Goal: Task Accomplishment & Management: Use online tool/utility

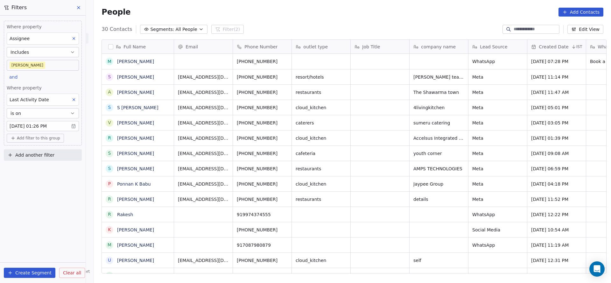
scroll to position [241, 512]
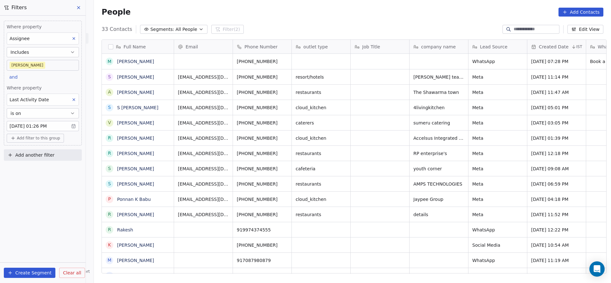
click at [71, 99] on button at bounding box center [74, 99] width 8 height 8
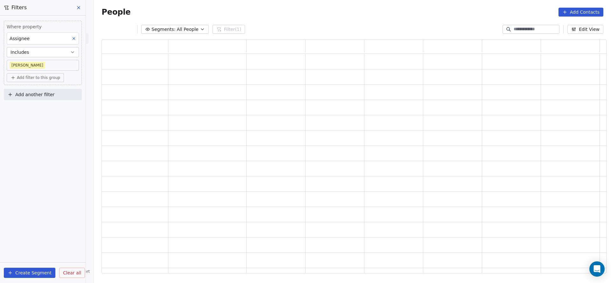
scroll to position [226, 497]
click at [37, 81] on button "Add filter to this group" at bounding box center [35, 77] width 57 height 9
click at [40, 92] on span "Contact properties" at bounding box center [33, 91] width 41 height 7
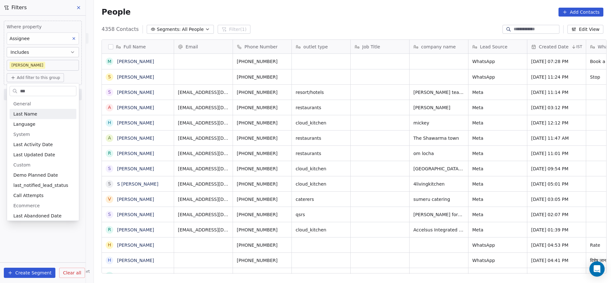
scroll to position [241, 512]
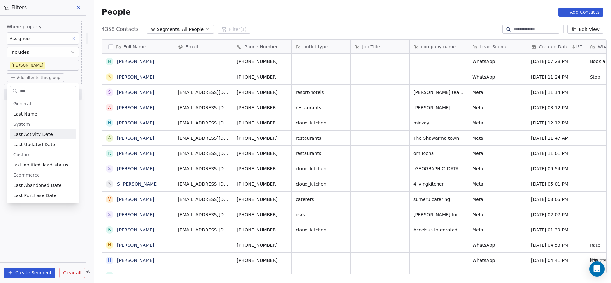
type input "***"
click at [43, 133] on span "Last Activity Date" at bounding box center [32, 134] width 39 height 6
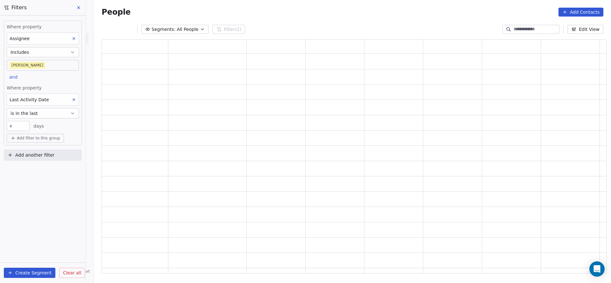
scroll to position [226, 497]
click at [52, 116] on button "is in the last" at bounding box center [43, 113] width 72 height 10
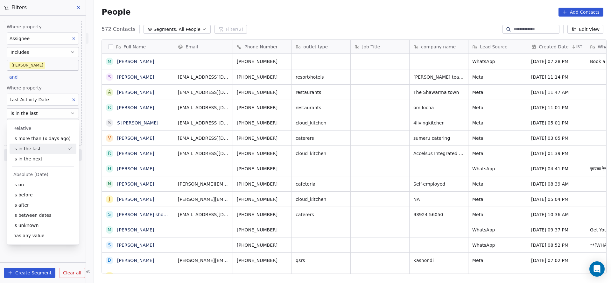
scroll to position [241, 512]
click at [47, 183] on div "is on" at bounding box center [43, 184] width 67 height 10
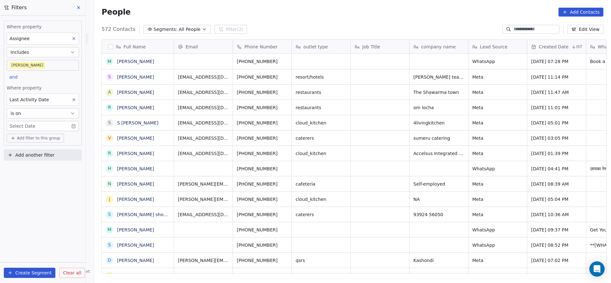
click at [56, 85] on span "Where property" at bounding box center [43, 88] width 72 height 6
click at [45, 125] on body "On2Cook India Pvt. Ltd. Contacts People Marketing Workflows Campaigns Metrics &…" at bounding box center [305, 141] width 611 height 283
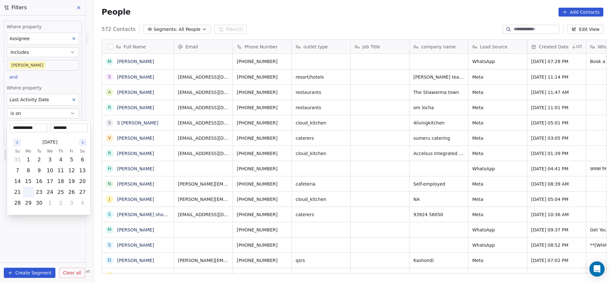
click at [27, 188] on button "22" at bounding box center [28, 192] width 10 height 10
click at [53, 235] on html "On2Cook India Pvt. Ltd. Contacts People Marketing Workflows Campaigns Metrics &…" at bounding box center [305, 141] width 611 height 283
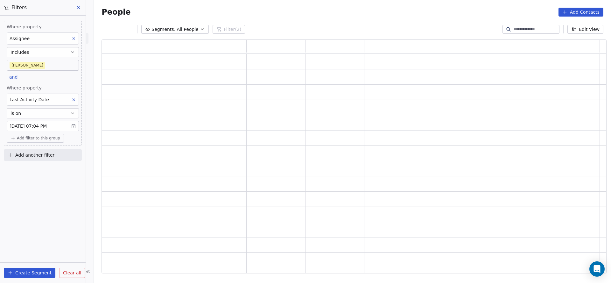
scroll to position [226, 497]
click at [48, 137] on span "Add filter to this group" at bounding box center [38, 138] width 43 height 5
click at [48, 152] on span "Contact properties" at bounding box center [33, 151] width 41 height 7
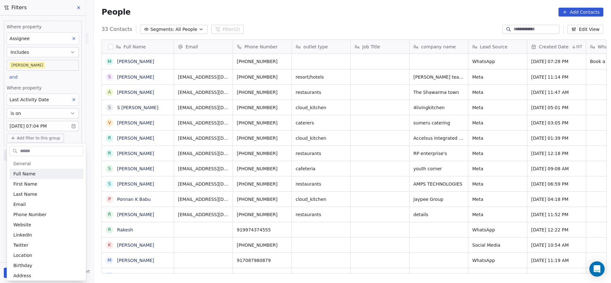
scroll to position [241, 512]
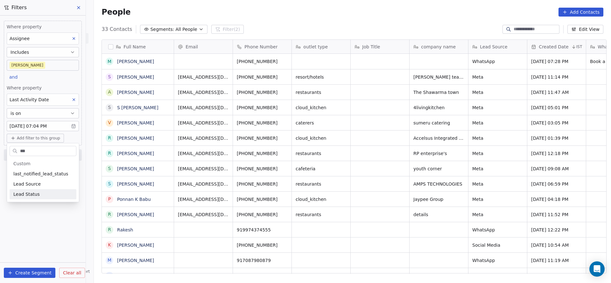
type input "***"
click at [33, 193] on span "Lead Status" at bounding box center [26, 194] width 26 height 6
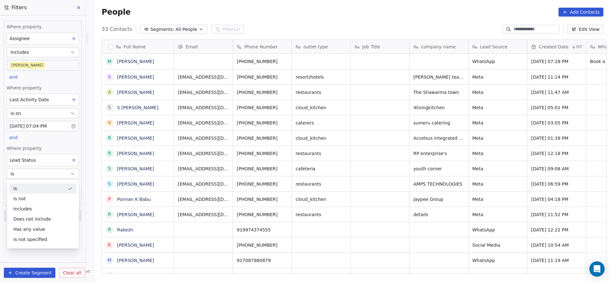
click at [55, 145] on span "Where property" at bounding box center [43, 148] width 72 height 6
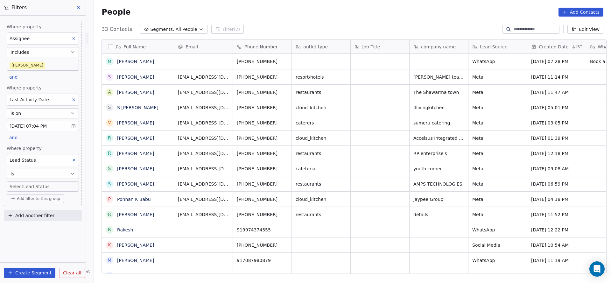
click at [57, 184] on body "On2Cook India Pvt. Ltd. Contacts People Marketing Workflows Campaigns Metrics &…" at bounding box center [305, 141] width 611 height 283
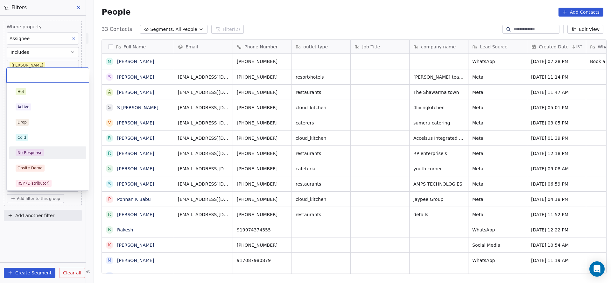
click at [55, 153] on div "No Response" at bounding box center [48, 152] width 64 height 7
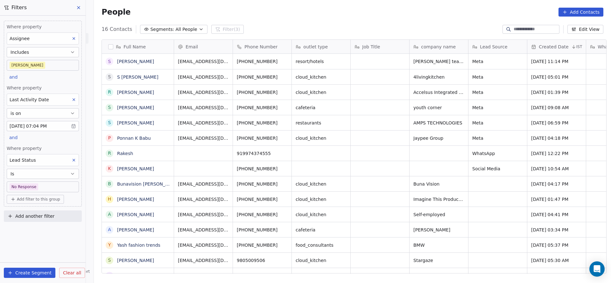
click at [25, 197] on span "Add filter to this group" at bounding box center [38, 199] width 43 height 5
click at [31, 211] on span "Contact properties" at bounding box center [33, 211] width 41 height 7
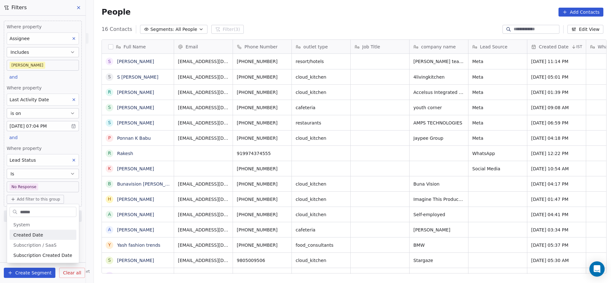
type input "******"
click at [54, 234] on div "Created Date" at bounding box center [42, 235] width 59 height 6
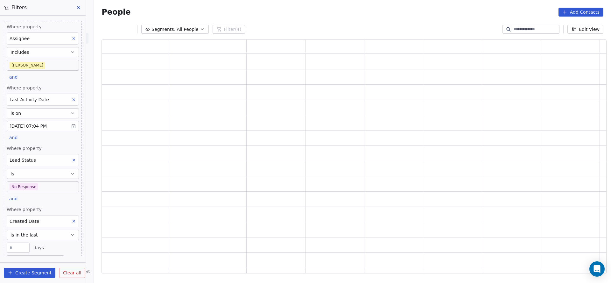
scroll to position [226, 497]
click at [54, 231] on button "is in the last" at bounding box center [43, 235] width 72 height 10
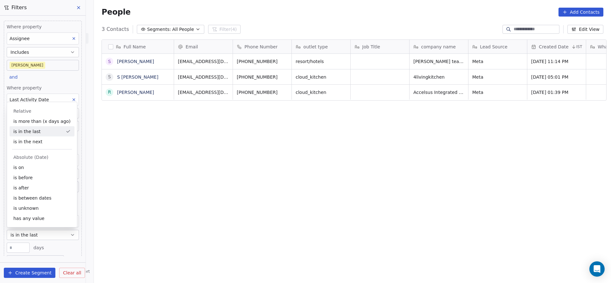
scroll to position [241, 512]
click at [29, 190] on div "is after" at bounding box center [42, 188] width 65 height 10
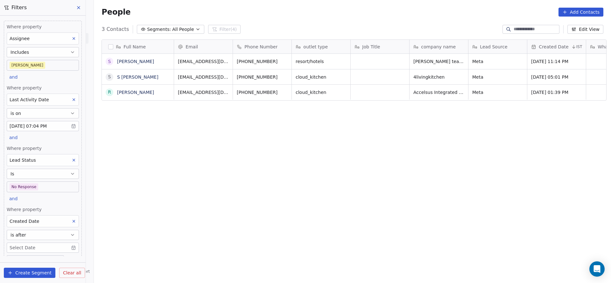
click at [29, 243] on body "On2Cook India Pvt. Ltd. Contacts People Marketing Workflows Campaigns Metrics &…" at bounding box center [305, 141] width 611 height 283
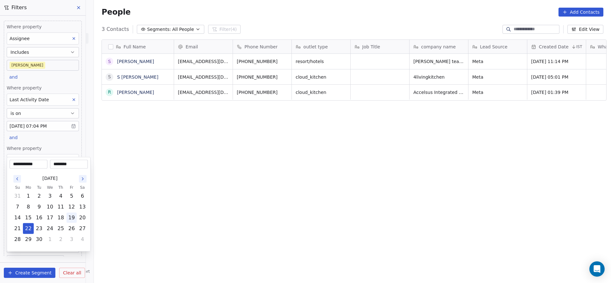
click at [70, 214] on button "19" at bounding box center [71, 217] width 10 height 10
type input "**********"
click at [202, 173] on html "On2Cook India Pvt. Ltd. Contacts People Marketing Workflows Campaigns Metrics &…" at bounding box center [305, 141] width 611 height 283
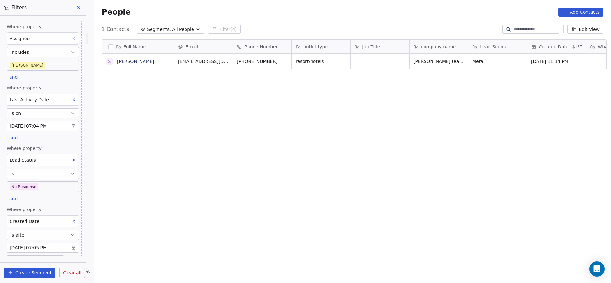
click at [37, 202] on div "Where property Assignee Includes [PERSON_NAME] and Where property Last Activity…" at bounding box center [43, 144] width 78 height 246
click at [41, 243] on body "On2Cook India Pvt. Ltd. Contacts People Marketing Workflows Campaigns Metrics &…" at bounding box center [305, 141] width 611 height 283
click at [125, 198] on html "On2Cook India Pvt. Ltd. Contacts People Marketing Workflows Campaigns Metrics &…" at bounding box center [305, 141] width 611 height 283
click at [38, 232] on button "is after" at bounding box center [43, 235] width 72 height 10
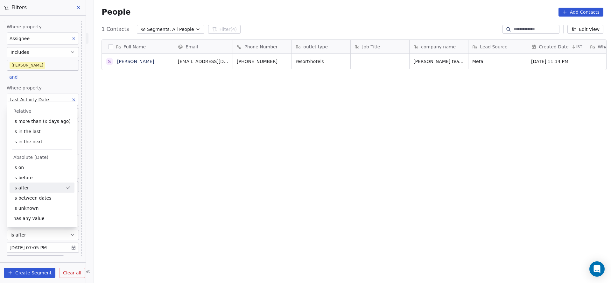
click at [163, 210] on div "Full Name S [PERSON_NAME] Email Phone Number outlet type Job Title company name…" at bounding box center [352, 158] width 517 height 249
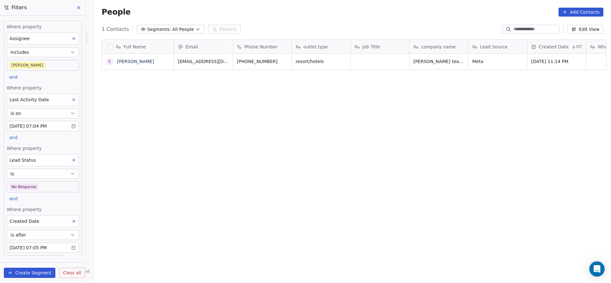
click at [51, 185] on body "On2Cook India Pvt. Ltd. Contacts People Marketing Workflows Campaigns Metrics &…" at bounding box center [305, 141] width 611 height 283
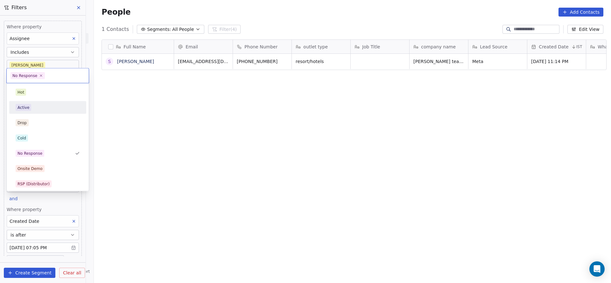
click at [52, 111] on div "Active" at bounding box center [48, 107] width 72 height 10
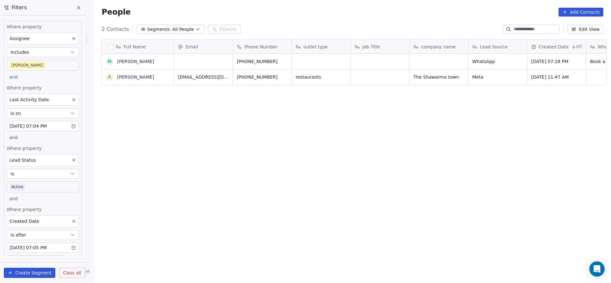
click at [52, 186] on body "On2Cook India Pvt. Ltd. Contacts People Marketing Workflows Campaigns Metrics &…" at bounding box center [305, 141] width 611 height 283
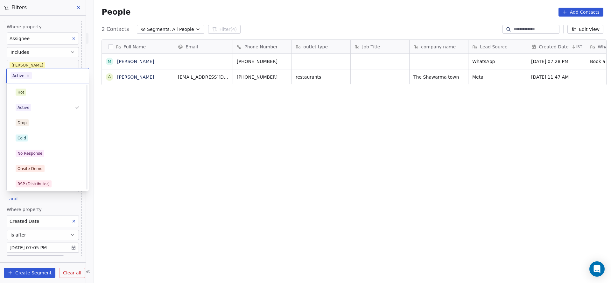
scroll to position [48, 0]
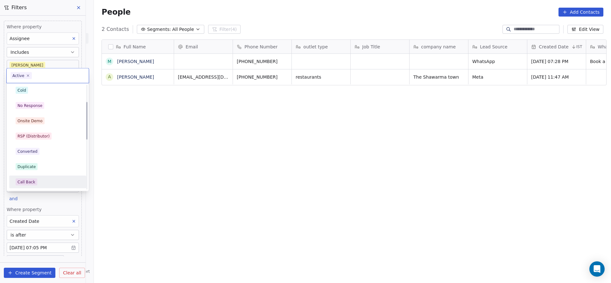
click at [45, 178] on div "Call Back" at bounding box center [48, 181] width 64 height 7
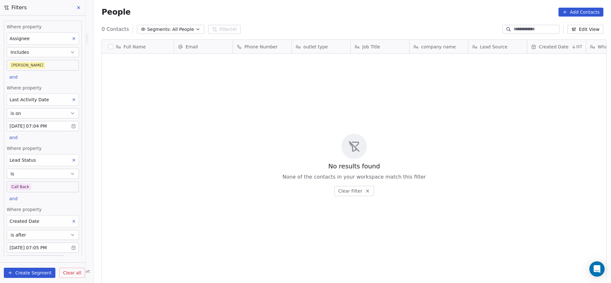
scroll to position [241, 512]
click at [43, 189] on body "On2Cook India Pvt. Ltd. Contacts People Marketing Workflows Campaigns Metrics &…" at bounding box center [305, 141] width 611 height 283
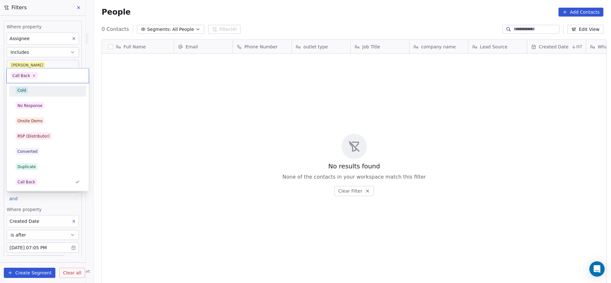
scroll to position [0, 0]
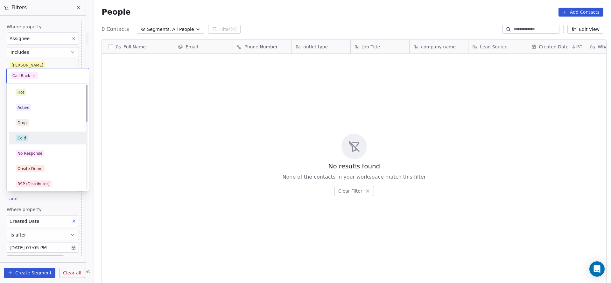
click at [41, 142] on div "Cold" at bounding box center [48, 138] width 72 height 10
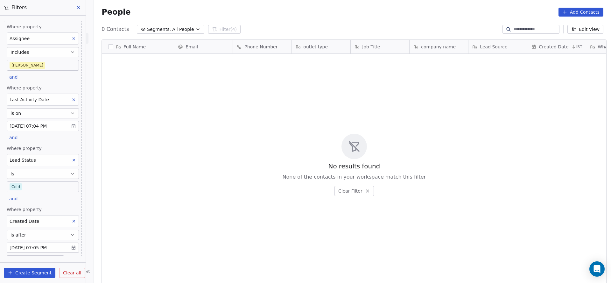
scroll to position [241, 512]
click at [72, 158] on icon at bounding box center [74, 160] width 4 height 4
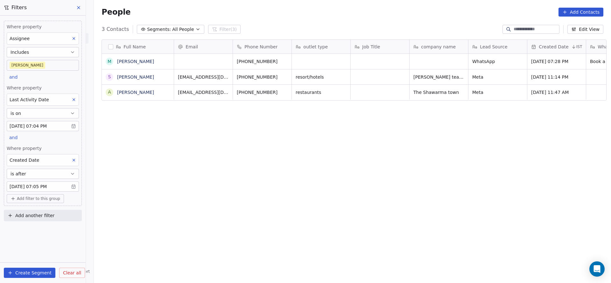
click at [46, 183] on body "On2Cook India Pvt. Ltd. Contacts People Marketing Workflows Campaigns Metrics &…" at bounding box center [305, 141] width 611 height 283
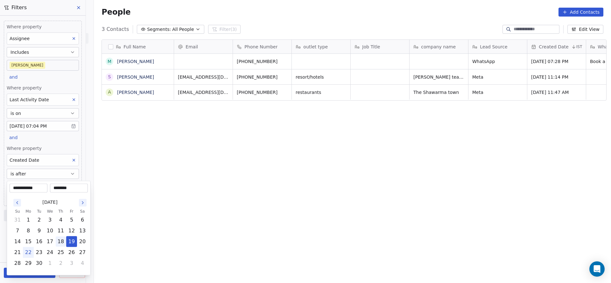
click at [59, 241] on button "18" at bounding box center [61, 241] width 10 height 10
type input "**********"
click at [267, 198] on html "On2Cook India Pvt. Ltd. Contacts People Marketing Workflows Campaigns Metrics &…" at bounding box center [305, 141] width 611 height 283
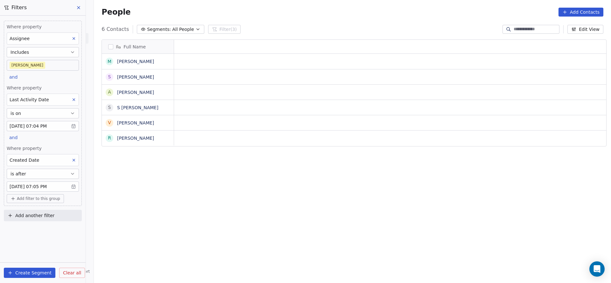
scroll to position [0, 0]
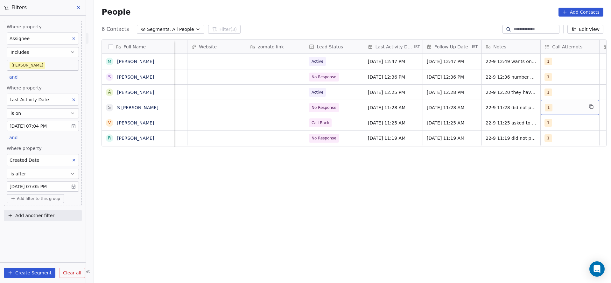
click at [42, 186] on body "On2Cook India Pvt. Ltd. Contacts People Marketing Workflows Campaigns Metrics &…" at bounding box center [305, 141] width 611 height 283
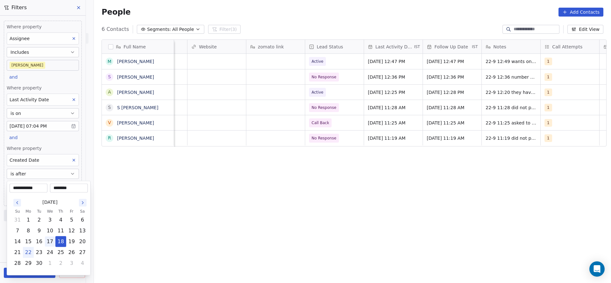
click at [51, 237] on button "17" at bounding box center [50, 241] width 10 height 10
type input "**********"
click at [162, 217] on html "On2Cook India Pvt. Ltd. Contacts People Marketing Workflows Campaigns Metrics &…" at bounding box center [305, 141] width 611 height 283
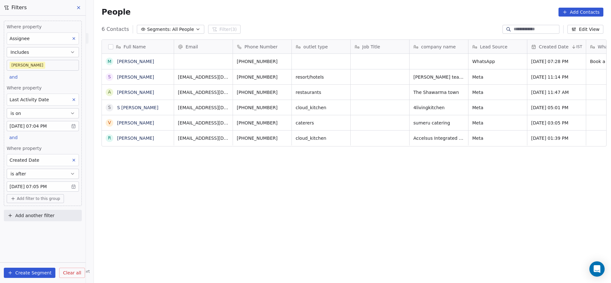
click at [16, 183] on body "On2Cook India Pvt. Ltd. Contacts People Marketing Workflows Campaigns Metrics &…" at bounding box center [305, 141] width 611 height 283
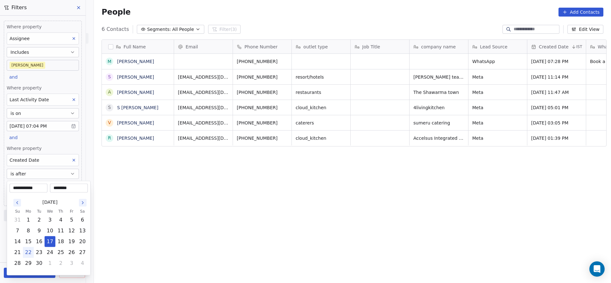
click at [164, 226] on html "On2Cook India Pvt. Ltd. Contacts People Marketing Workflows Campaigns Metrics &…" at bounding box center [305, 141] width 611 height 283
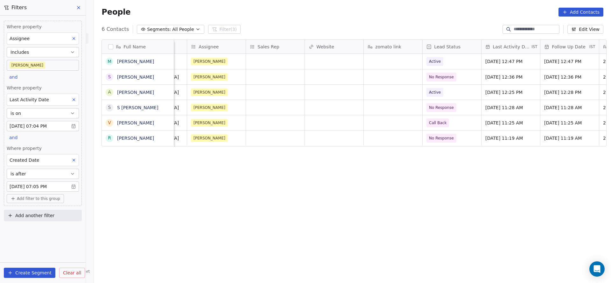
click at [37, 175] on button "is after" at bounding box center [43, 174] width 72 height 10
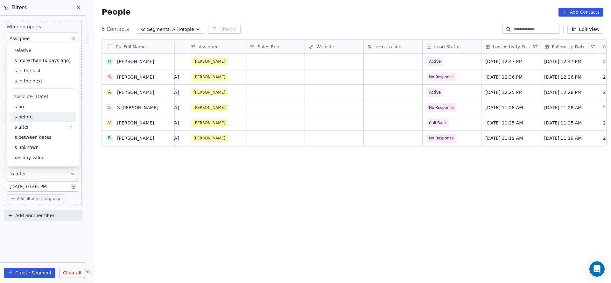
click at [32, 119] on div "is before" at bounding box center [43, 117] width 67 height 10
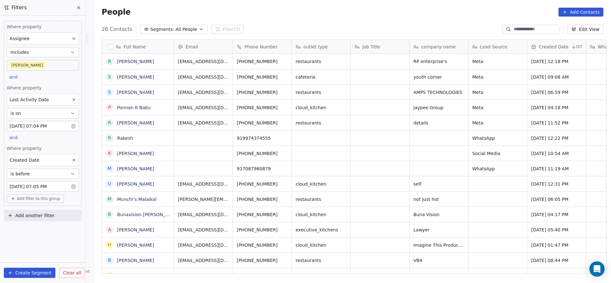
scroll to position [241, 512]
click at [41, 197] on span "Add filter to this group" at bounding box center [38, 198] width 43 height 5
click at [41, 205] on div "Contact properties Contact activity" at bounding box center [43, 215] width 72 height 25
click at [52, 207] on div "Contact properties" at bounding box center [43, 211] width 67 height 10
type input "****"
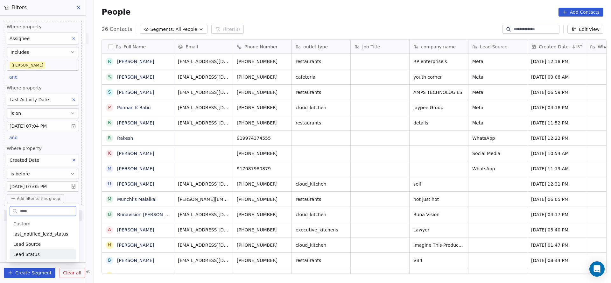
click at [45, 249] on div "Lead Status" at bounding box center [43, 254] width 67 height 10
click at [63, 144] on div "Where property Assignee Includes [PERSON_NAME] and Where property Last Activity…" at bounding box center [43, 144] width 78 height 246
click at [36, 247] on body "On2Cook India Pvt. Ltd. Contacts People Marketing Workflows Campaigns Metrics &…" at bounding box center [305, 141] width 611 height 283
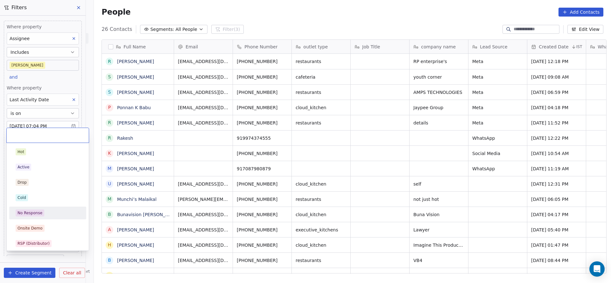
click at [33, 212] on div "No Response" at bounding box center [29, 213] width 25 height 6
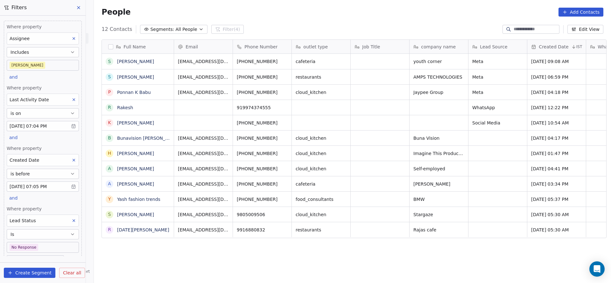
click at [38, 241] on body "On2Cook India Pvt. Ltd. Contacts People Marketing Workflows Campaigns Metrics &…" at bounding box center [305, 141] width 611 height 283
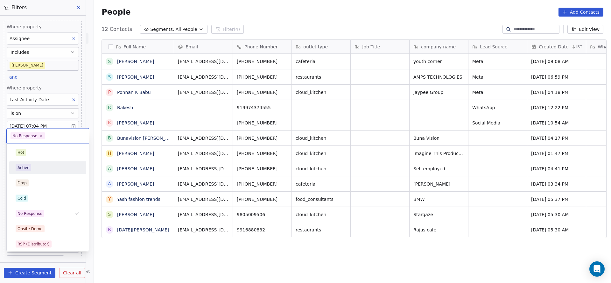
click at [43, 171] on div "Active" at bounding box center [48, 168] width 72 height 10
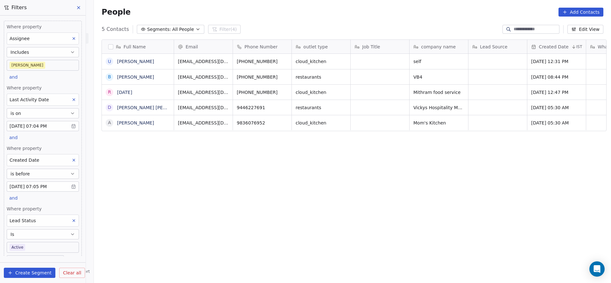
click at [35, 246] on body "On2Cook India Pvt. Ltd. Contacts People Marketing Workflows Campaigns Metrics &…" at bounding box center [305, 141] width 611 height 283
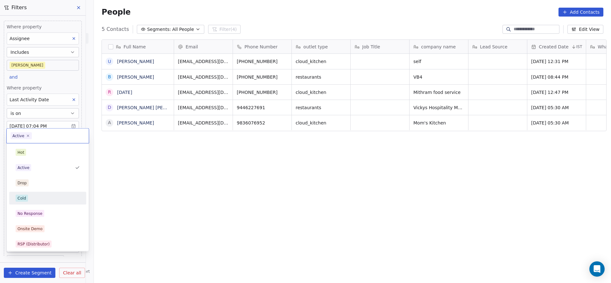
scroll to position [48, 0]
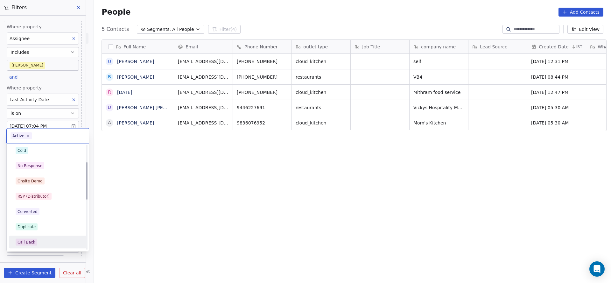
click at [40, 243] on div "Call Back" at bounding box center [48, 242] width 64 height 7
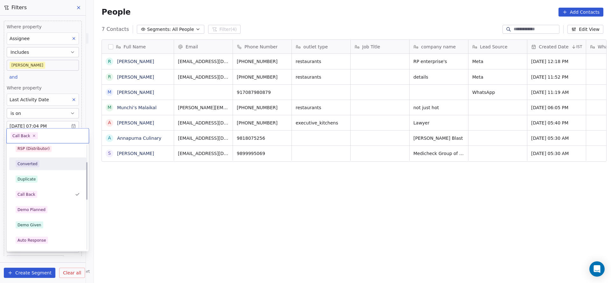
scroll to position [0, 0]
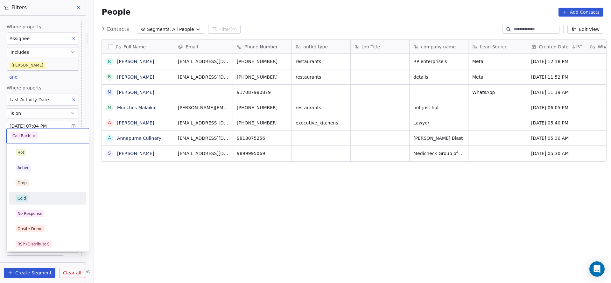
click at [52, 195] on div "Cold" at bounding box center [48, 198] width 64 height 7
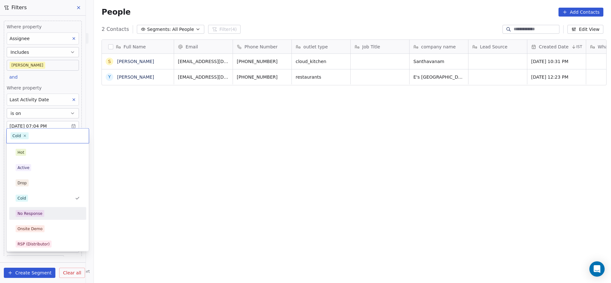
scroll to position [48, 0]
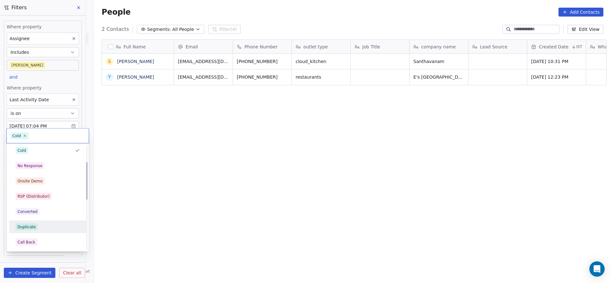
click at [31, 229] on span "Duplicate" at bounding box center [27, 226] width 22 height 7
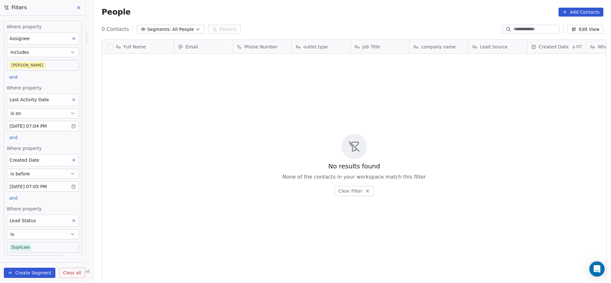
scroll to position [241, 512]
click at [30, 244] on body "On2Cook India Pvt. Ltd. Contacts People Marketing Workflows Campaigns Metrics &…" at bounding box center [305, 141] width 611 height 283
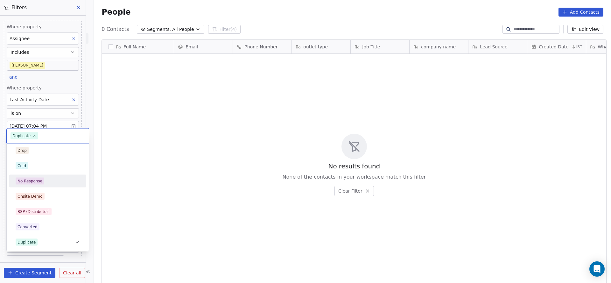
scroll to position [0, 0]
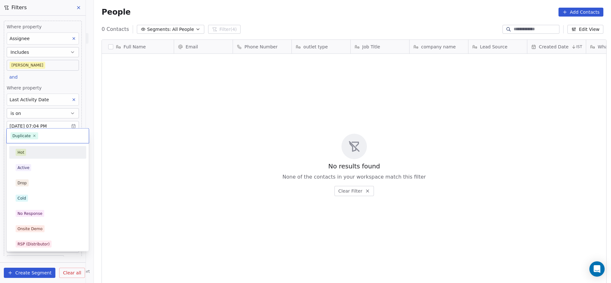
click at [129, 127] on html "On2Cook India Pvt. Ltd. Contacts People Marketing Workflows Campaigns Metrics &…" at bounding box center [305, 141] width 611 height 283
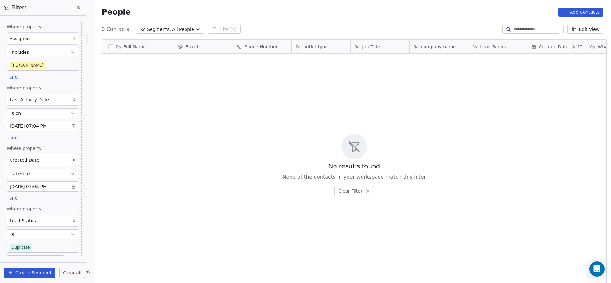
click at [72, 221] on icon at bounding box center [74, 220] width 4 height 4
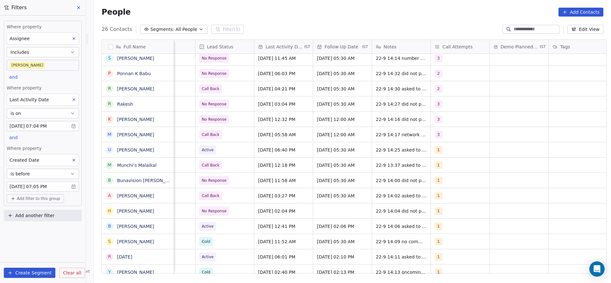
scroll to position [7, 621]
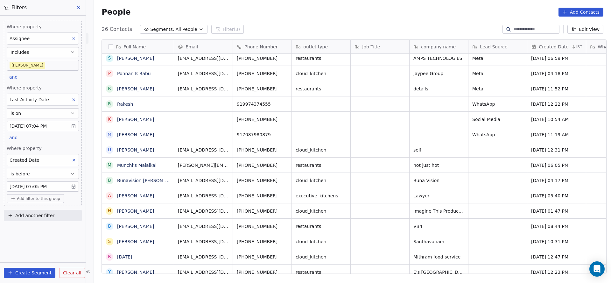
click at [72, 159] on icon at bounding box center [74, 160] width 4 height 4
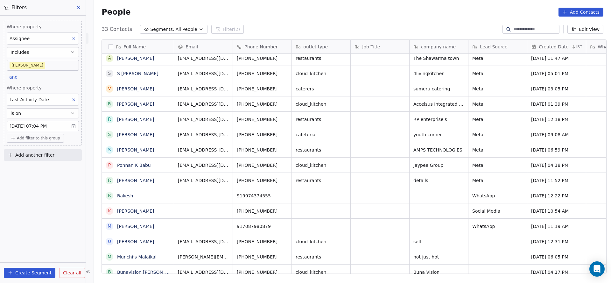
scroll to position [0, 0]
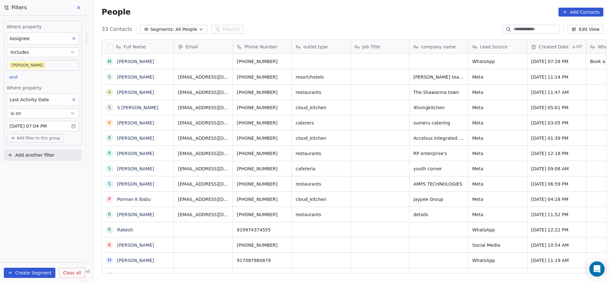
click at [47, 139] on span "Add filter to this group" at bounding box center [38, 138] width 43 height 5
click at [60, 155] on div "Contact properties" at bounding box center [43, 151] width 67 height 10
type input "***"
click at [38, 198] on div "Lead Status" at bounding box center [43, 194] width 67 height 10
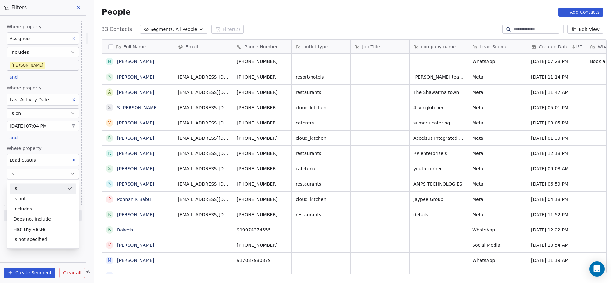
click at [52, 145] on span "Where property" at bounding box center [43, 148] width 72 height 6
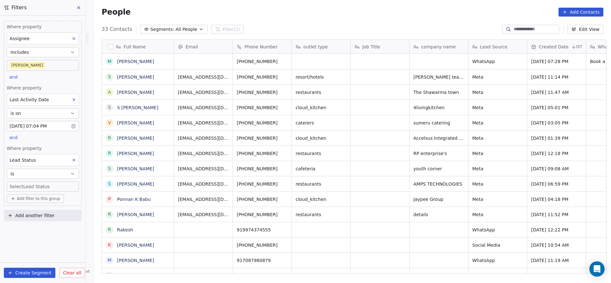
click at [43, 187] on body "On2Cook India Pvt. Ltd. Contacts People Marketing Workflows Campaigns Metrics &…" at bounding box center [305, 141] width 611 height 283
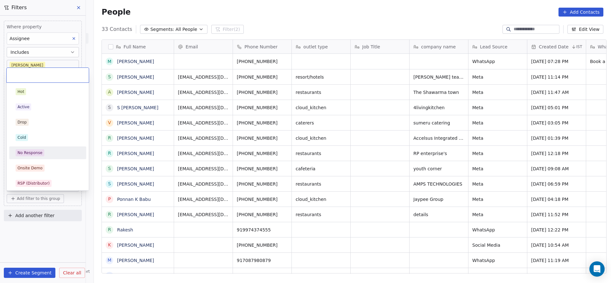
click at [44, 158] on div "No Response" at bounding box center [47, 152] width 77 height 13
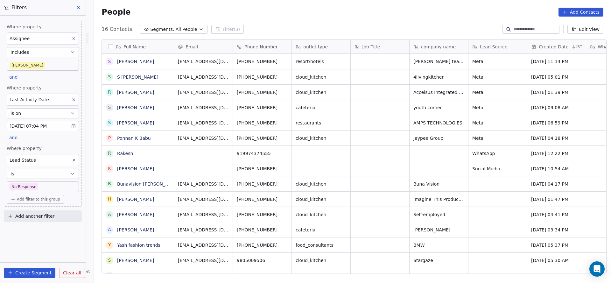
click at [45, 184] on body "On2Cook India Pvt. Ltd. Contacts People Marketing Workflows Campaigns Metrics &…" at bounding box center [305, 141] width 611 height 283
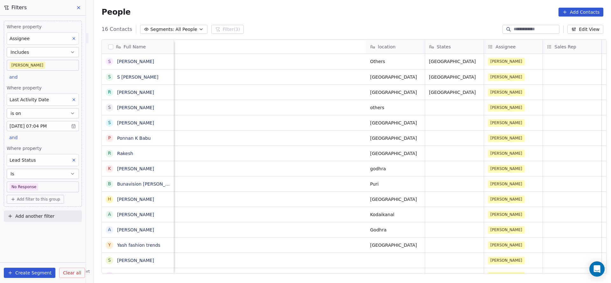
scroll to position [7, 763]
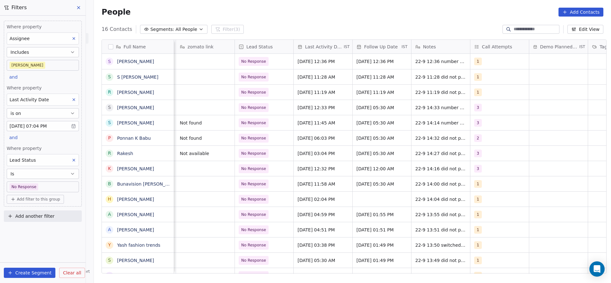
drag, startPoint x: 191, startPoint y: 269, endPoint x: 440, endPoint y: 265, distance: 248.8
click at [440, 265] on html "On2Cook India Pvt. Ltd. Contacts People Marketing Workflows Campaigns Metrics &…" at bounding box center [305, 141] width 611 height 283
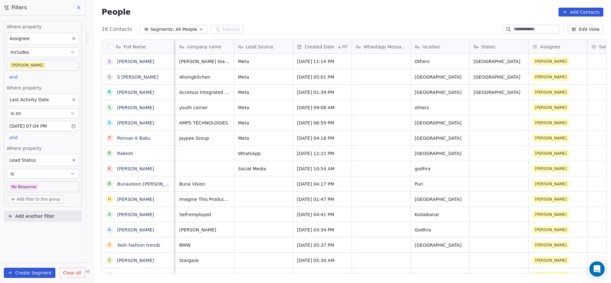
scroll to position [24, 0]
